Goal: Find specific page/section

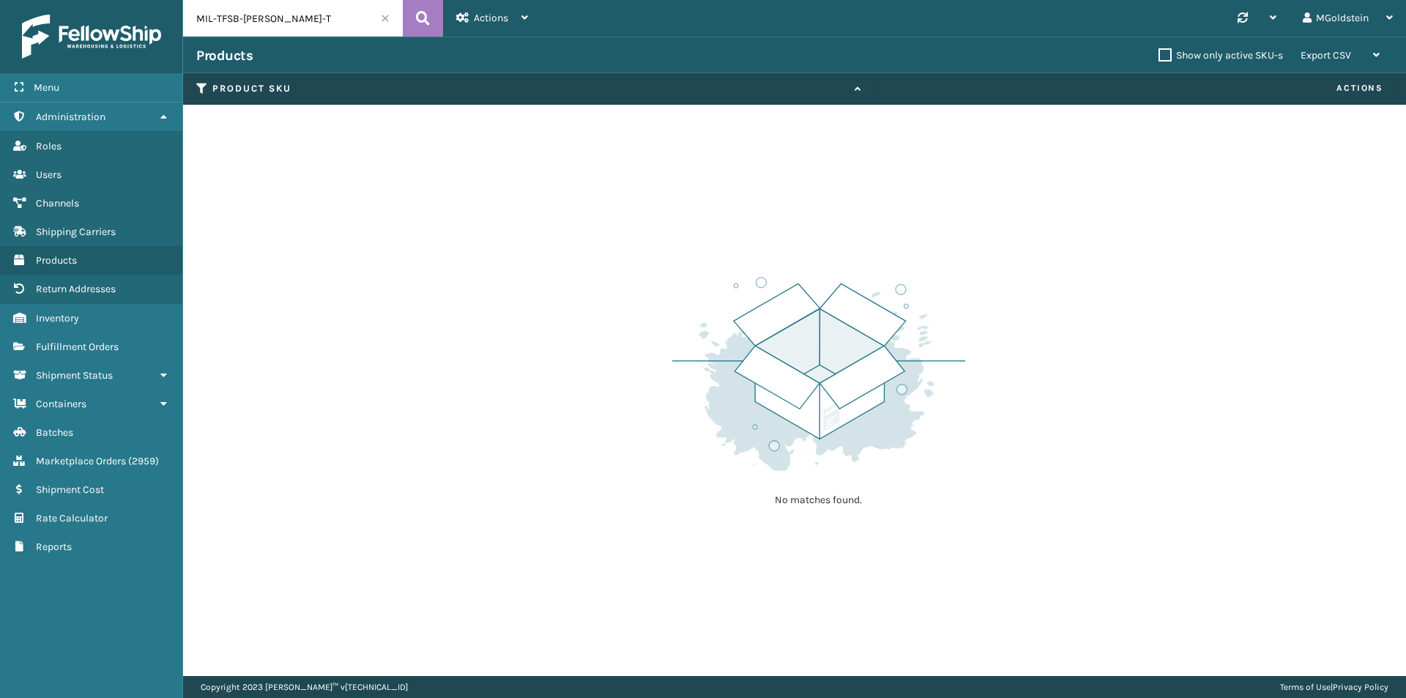
drag, startPoint x: 283, startPoint y: 20, endPoint x: 187, endPoint y: 23, distance: 96.7
click at [187, 23] on input "MIL-TFSB-[PERSON_NAME]-T" at bounding box center [293, 18] width 220 height 37
type input "arch"
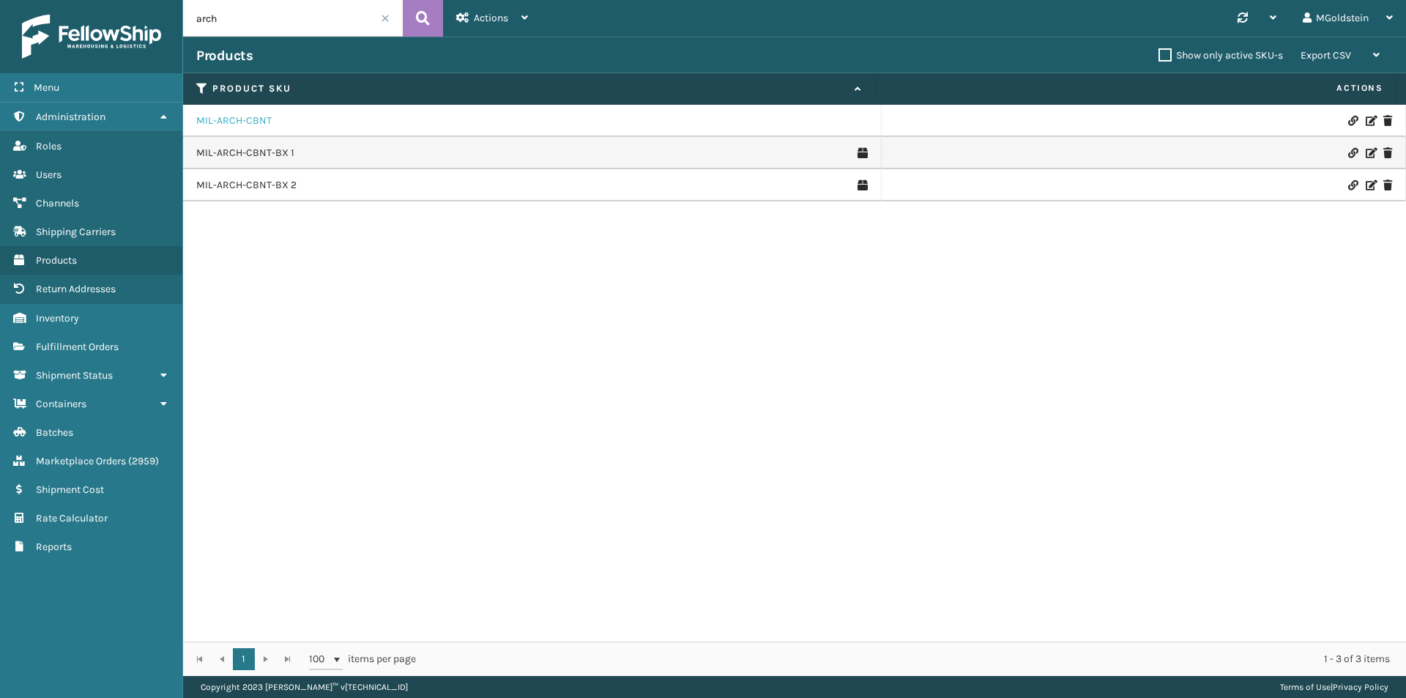
click at [249, 124] on link "MIL-ARCH-CBNT" at bounding box center [233, 120] width 75 height 15
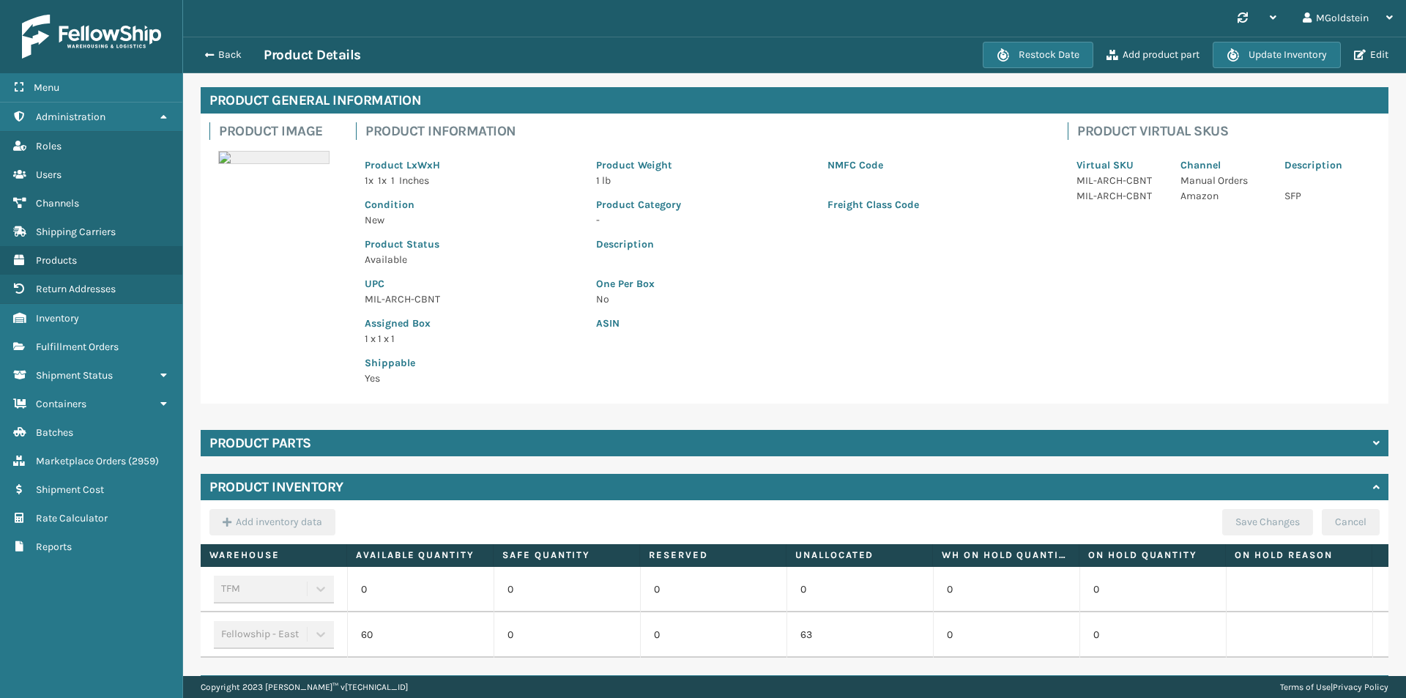
scroll to position [108, 0]
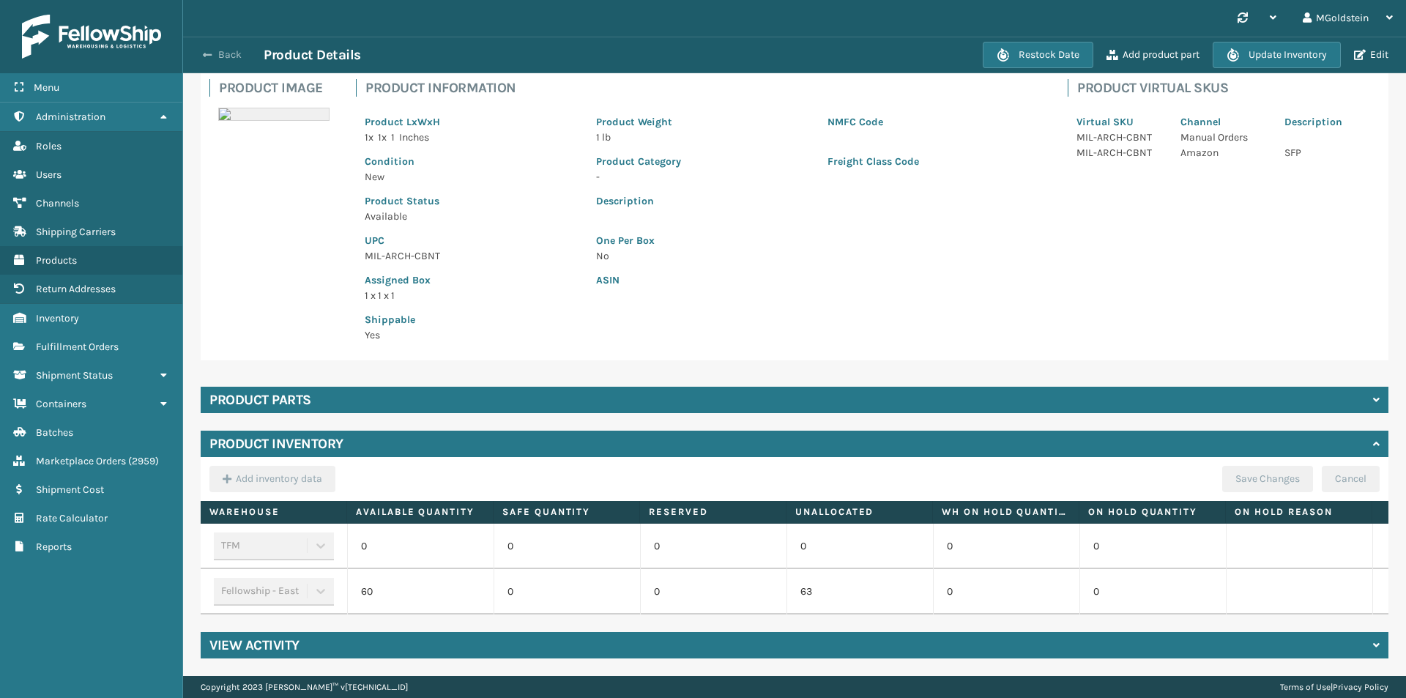
click at [230, 55] on button "Back" at bounding box center [229, 54] width 67 height 13
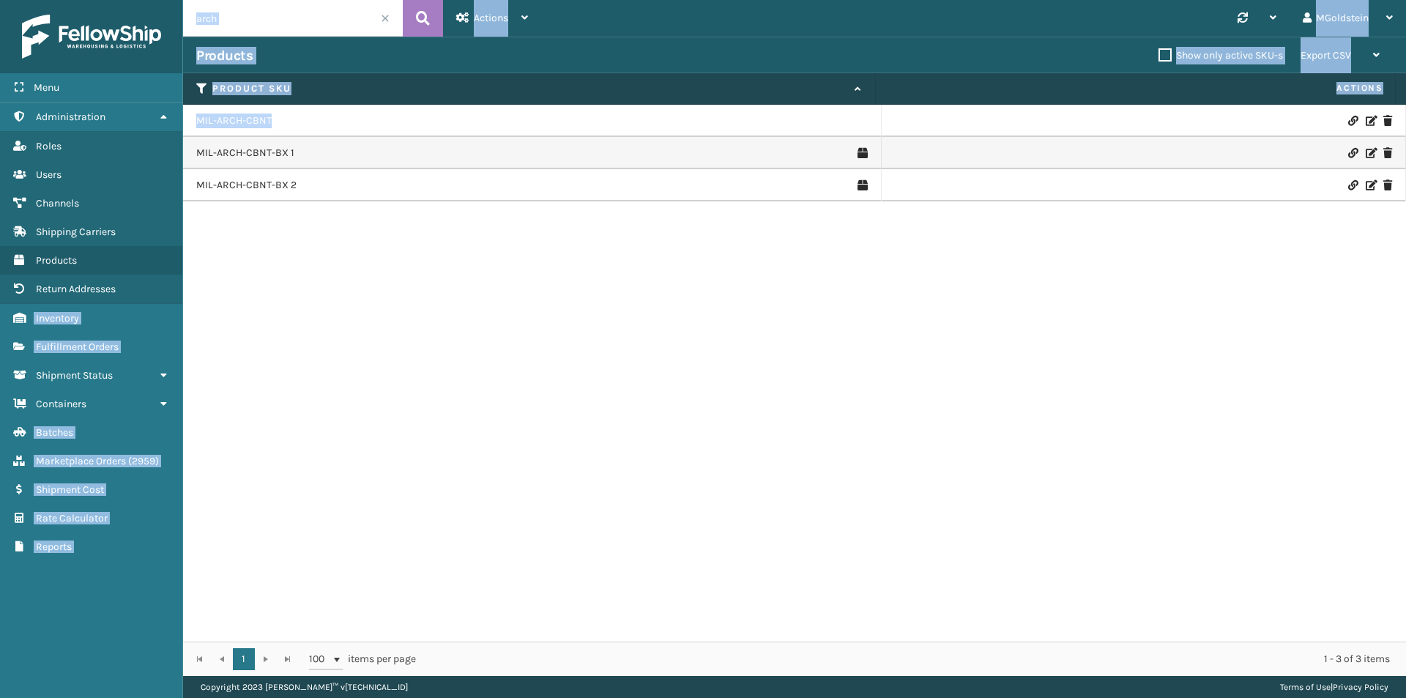
drag, startPoint x: 275, startPoint y: 117, endPoint x: 182, endPoint y: 118, distance: 92.3
click at [182, 0] on div "Menu Administration Roles Users Channels Shipping Carriers Products Return Addr…" at bounding box center [703, 0] width 1406 height 0
click at [383, 133] on td "MIL-ARCH-CBNT" at bounding box center [532, 121] width 698 height 32
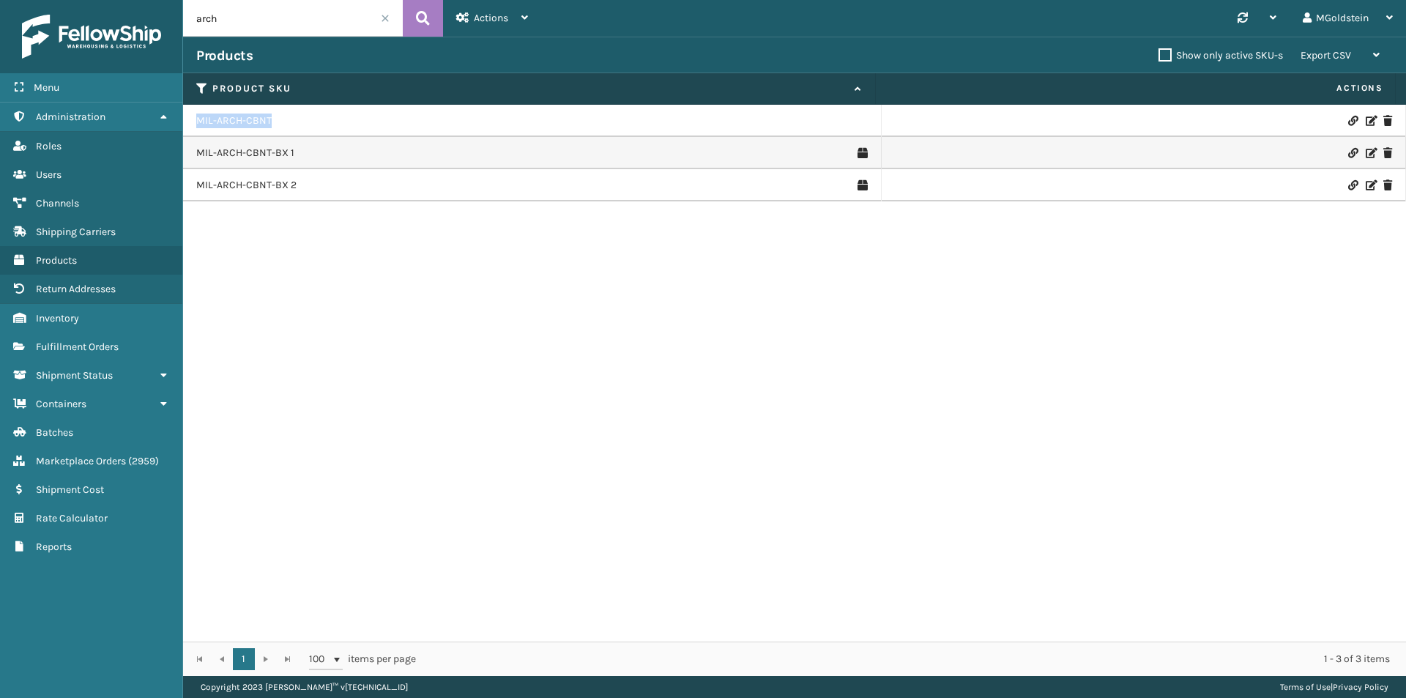
drag, startPoint x: 290, startPoint y: 126, endPoint x: 185, endPoint y: 119, distance: 104.9
click at [185, 119] on td "MIL-ARCH-CBNT" at bounding box center [532, 121] width 698 height 32
copy link "MIL-ARCH-CBNT"
drag, startPoint x: 220, startPoint y: 12, endPoint x: 185, endPoint y: 17, distance: 36.2
click at [185, 17] on input "arch" at bounding box center [293, 18] width 220 height 37
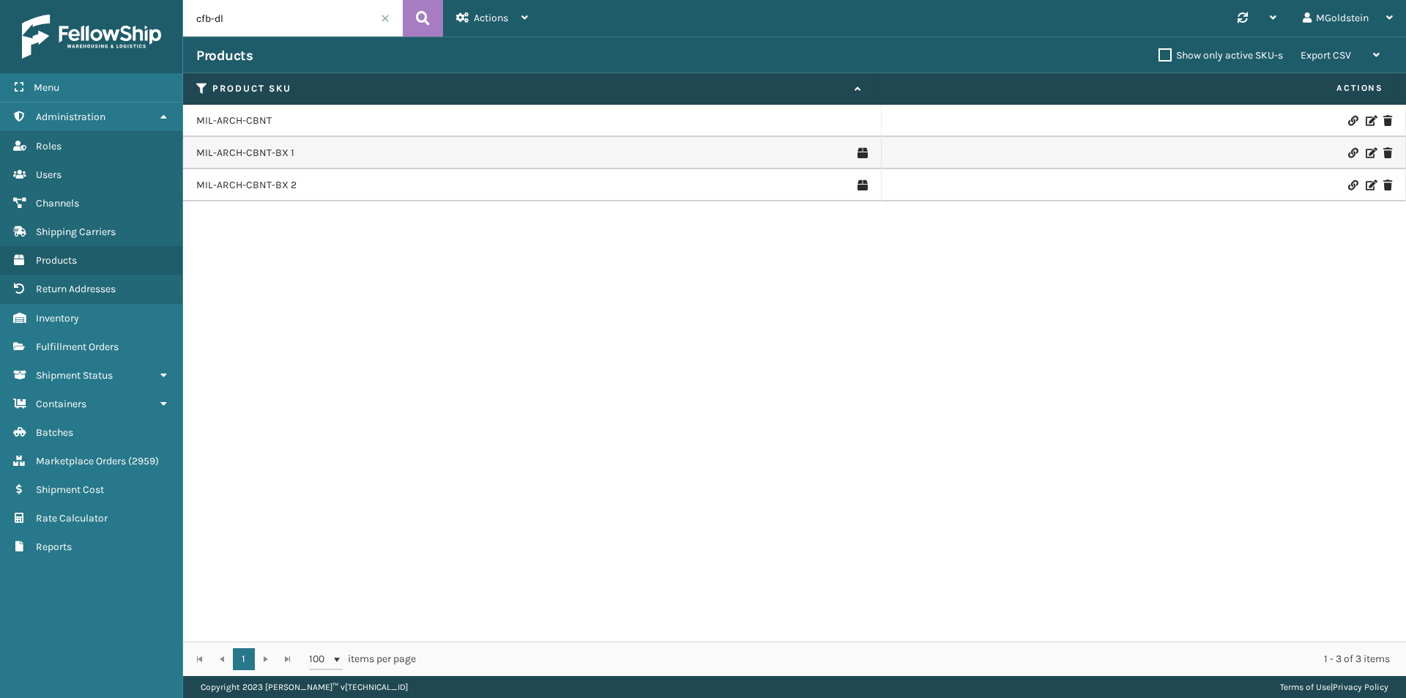
type input "cfb-dl"
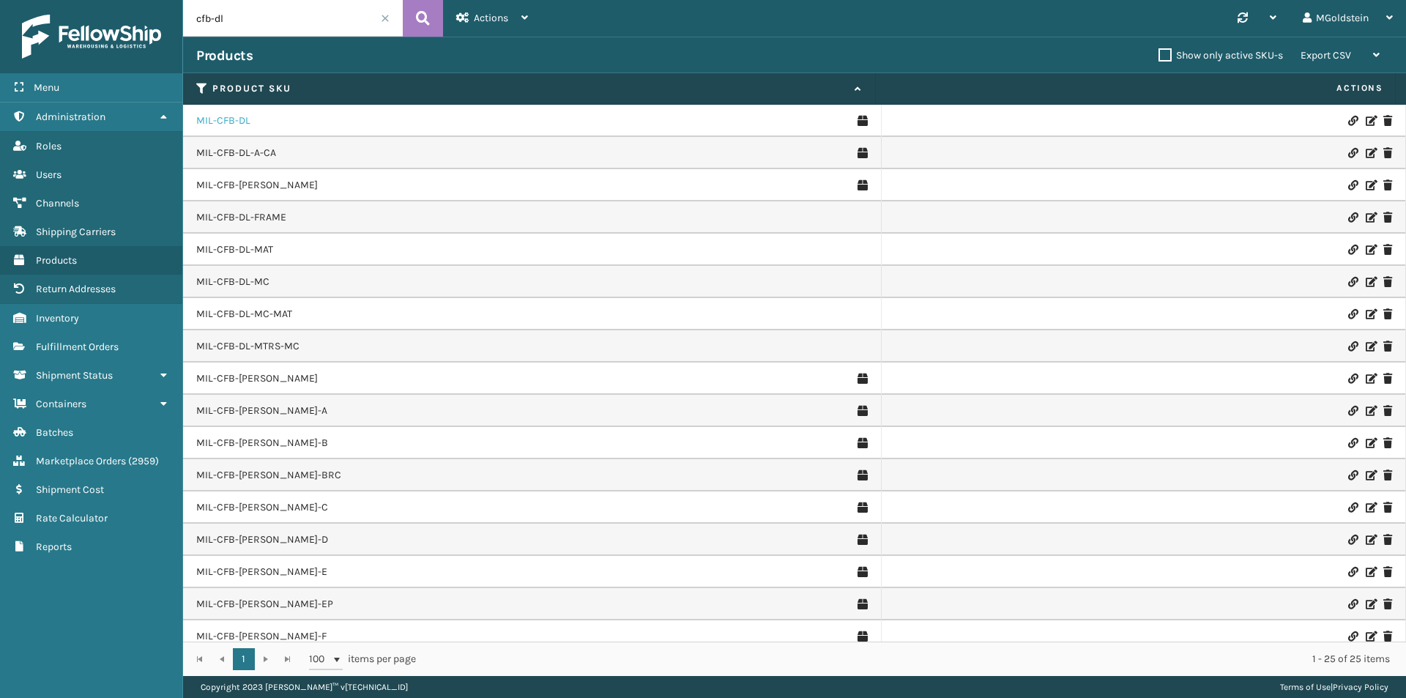
click at [227, 122] on link "MIL-CFB-DL" at bounding box center [223, 120] width 54 height 15
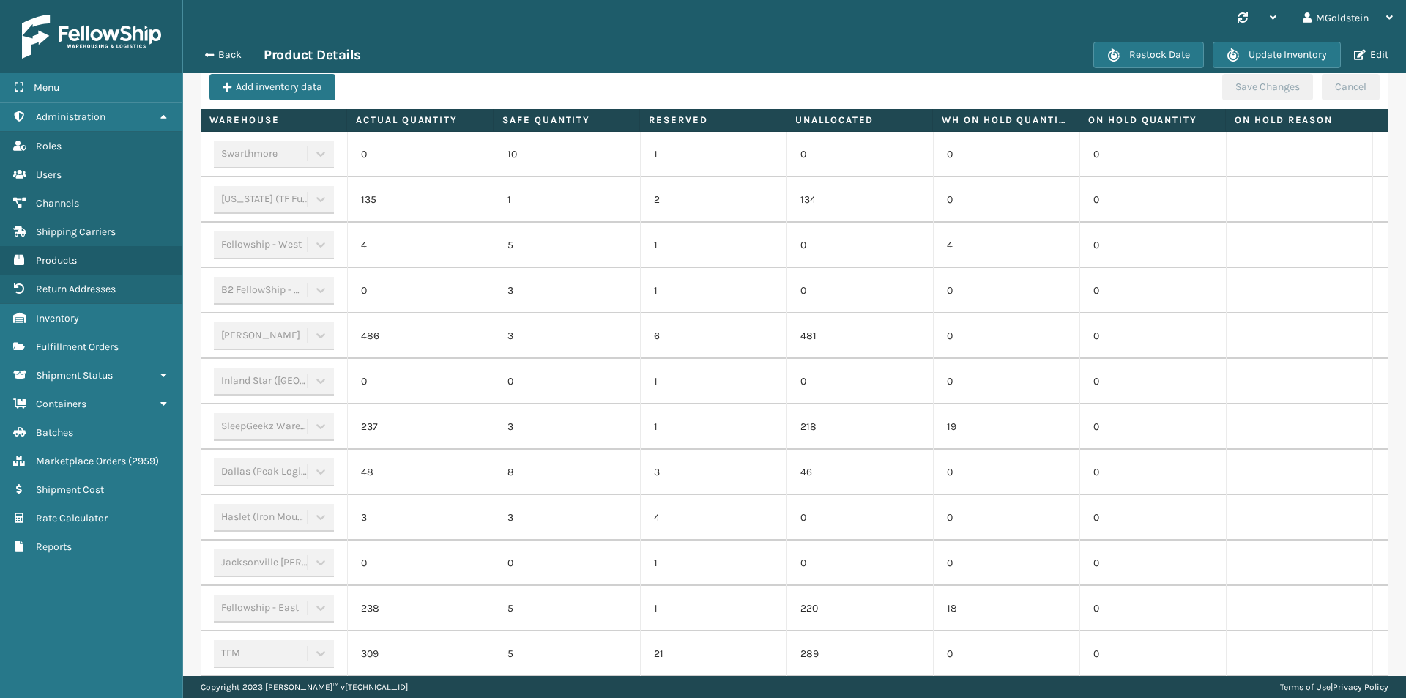
scroll to position [518, 0]
